Goal: Check status: Check status

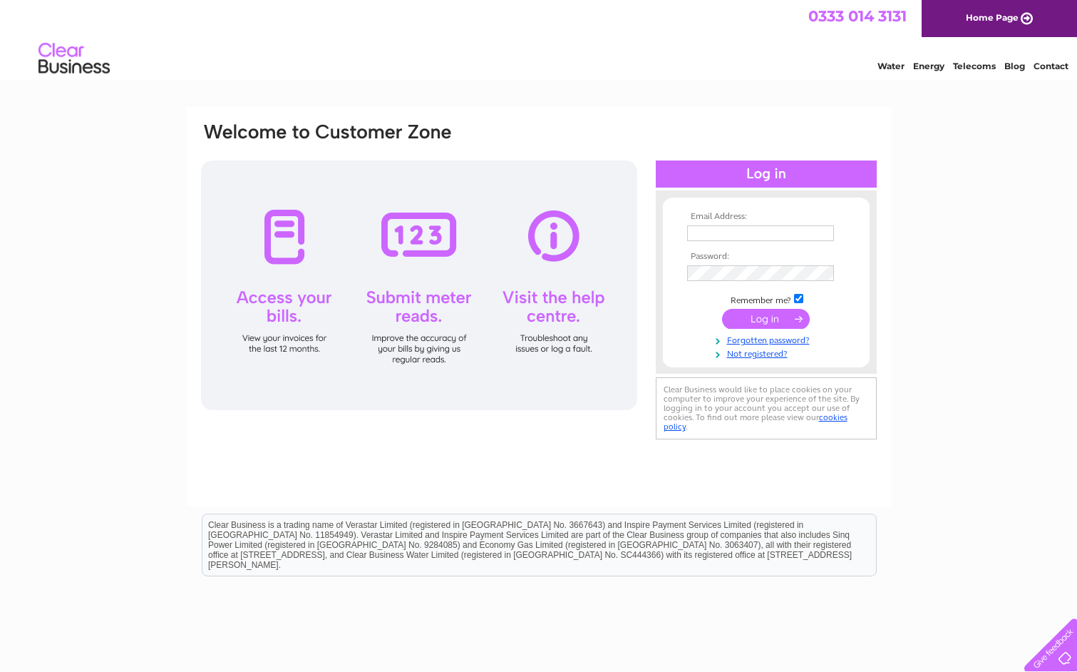
type input "[EMAIL_ADDRESS][DOMAIN_NAME]"
click at [756, 322] on input "submit" at bounding box center [766, 319] width 88 height 20
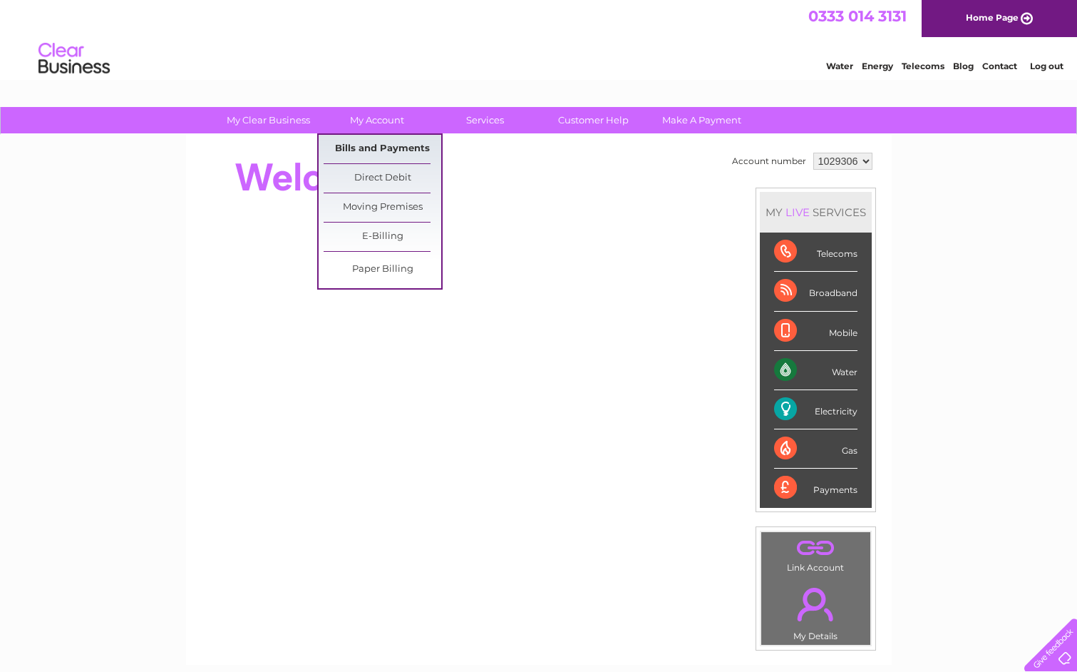
click at [370, 149] on link "Bills and Payments" at bounding box center [383, 149] width 118 height 29
